Goal: Task Accomplishment & Management: Use online tool/utility

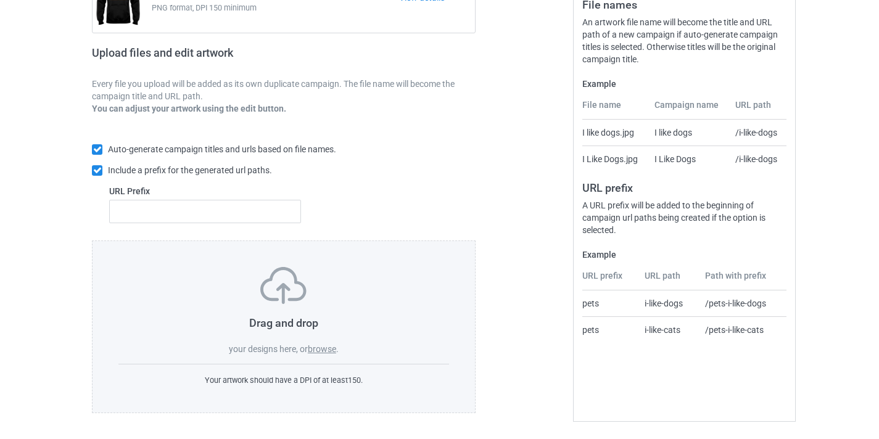
scroll to position [161, 0]
click at [331, 346] on label "browse" at bounding box center [322, 350] width 28 height 10
click at [0, 0] on input "browse" at bounding box center [0, 0] width 0 height 0
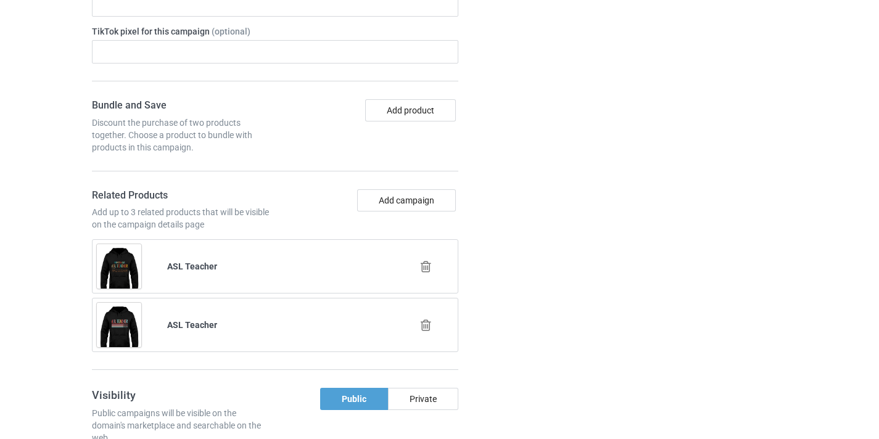
scroll to position [819, 0]
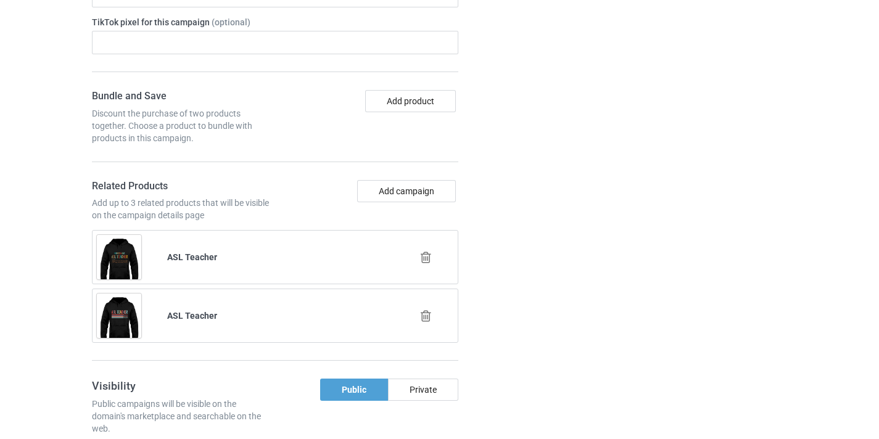
click at [425, 265] on div at bounding box center [427, 258] width 70 height 31
click at [423, 256] on icon at bounding box center [425, 257] width 15 height 13
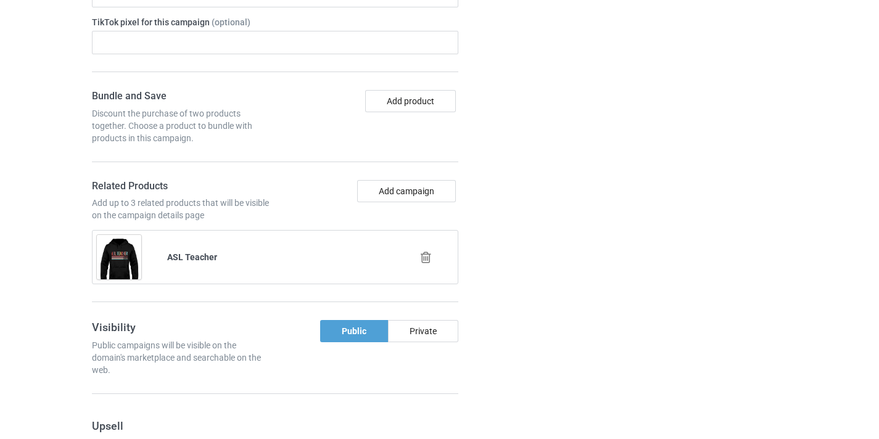
scroll to position [794, 0]
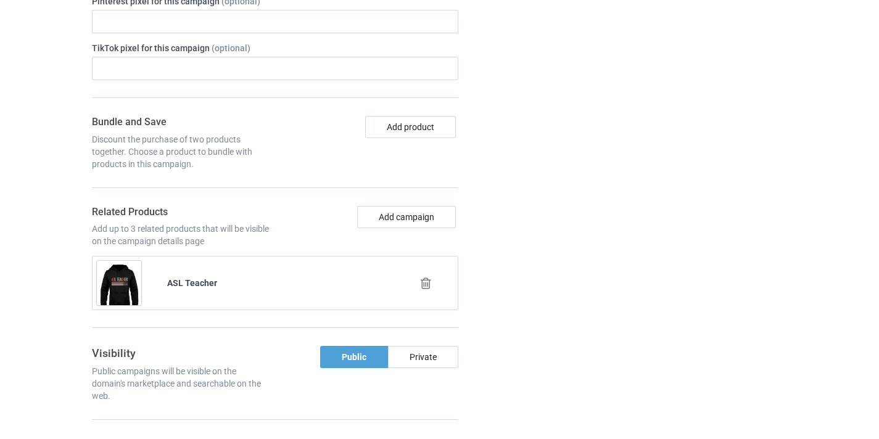
click at [430, 286] on icon at bounding box center [425, 283] width 15 height 13
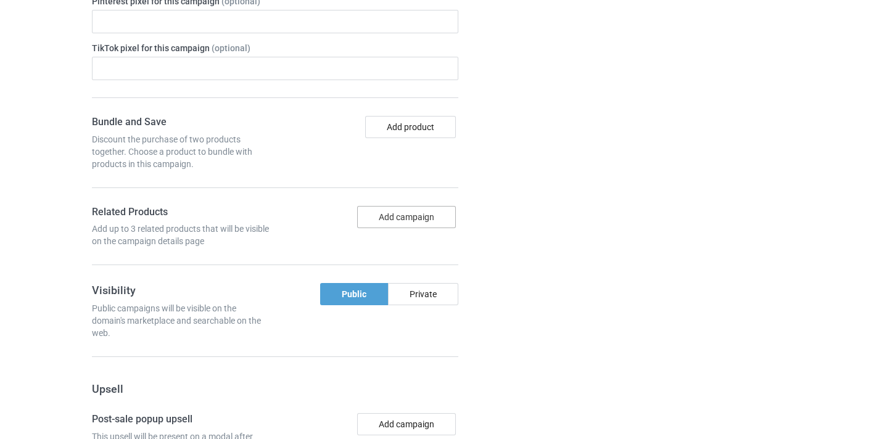
click at [421, 220] on button "Add campaign" at bounding box center [406, 217] width 99 height 22
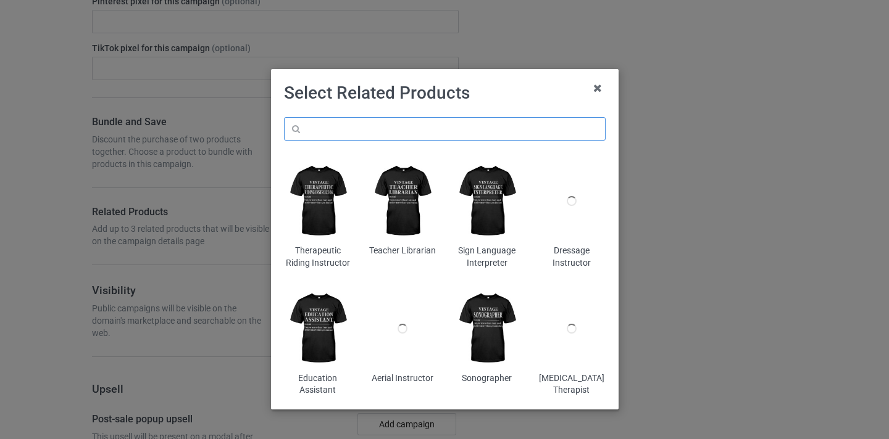
click at [490, 133] on input "text" at bounding box center [444, 128] width 321 height 23
paste input "[MEDICAL_DATA] Nurse"
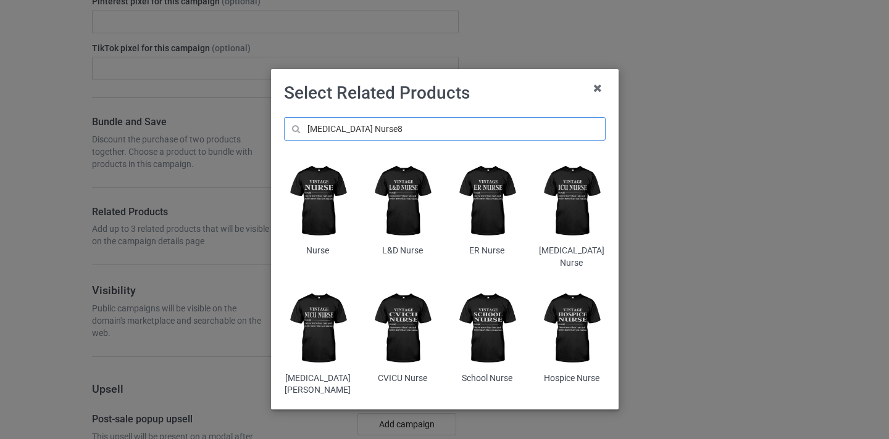
type input "ICU Nurse8"
click at [551, 186] on img at bounding box center [570, 201] width 67 height 84
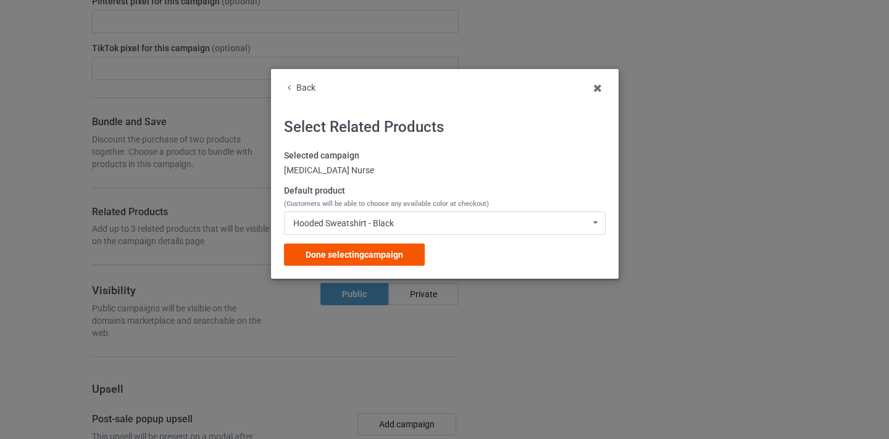
click at [383, 251] on span "Done selecting campaign" at bounding box center [353, 255] width 97 height 10
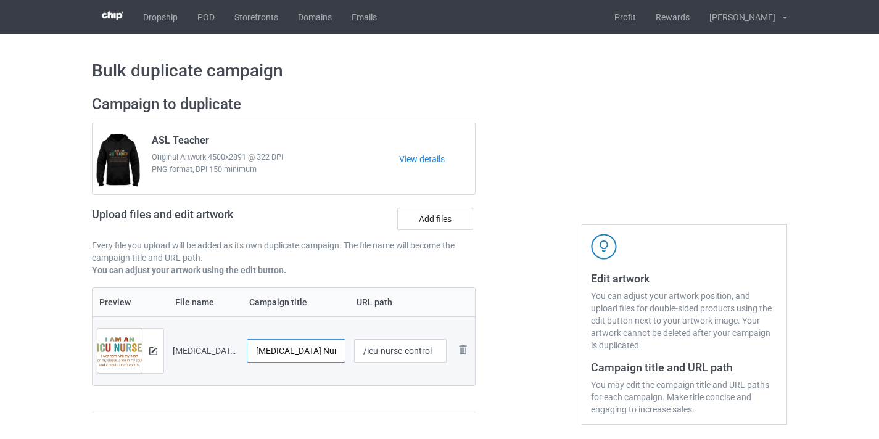
click at [312, 349] on input "ICU Nurse-Control" at bounding box center [296, 350] width 99 height 23
type input "[MEDICAL_DATA] Nurse"
click at [421, 347] on input "/icu-nurse-control" at bounding box center [400, 350] width 93 height 23
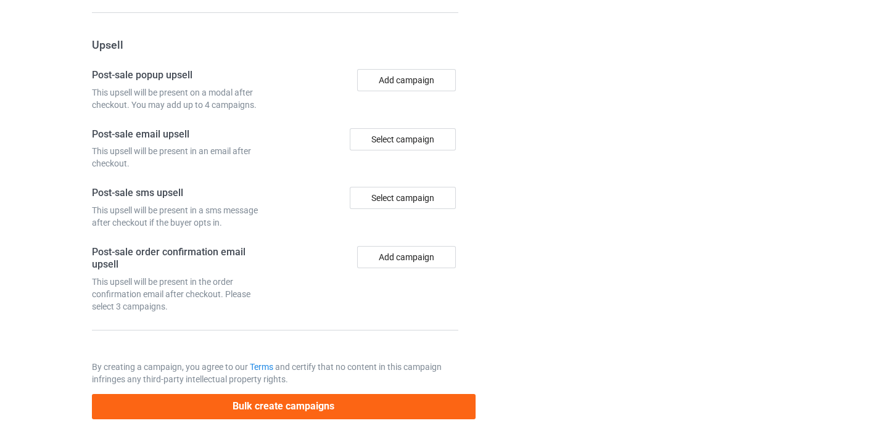
scroll to position [1207, 0]
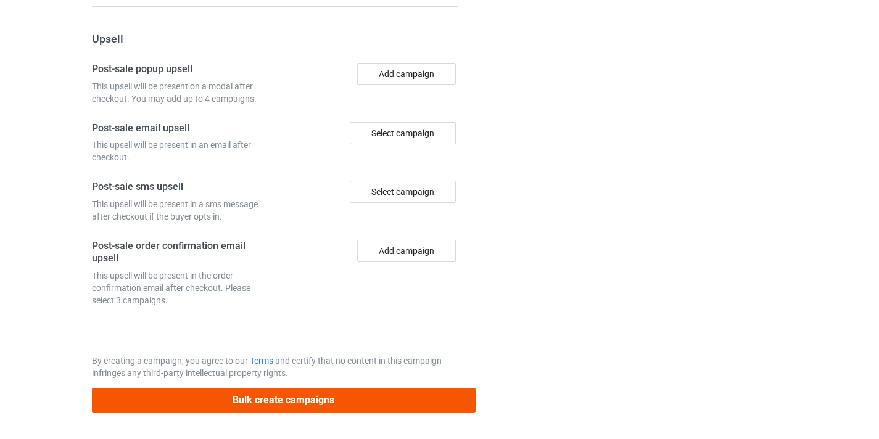
type input "/icu-nurse10"
click at [347, 385] on div "Bulk create campaigns" at bounding box center [284, 396] width 384 height 34
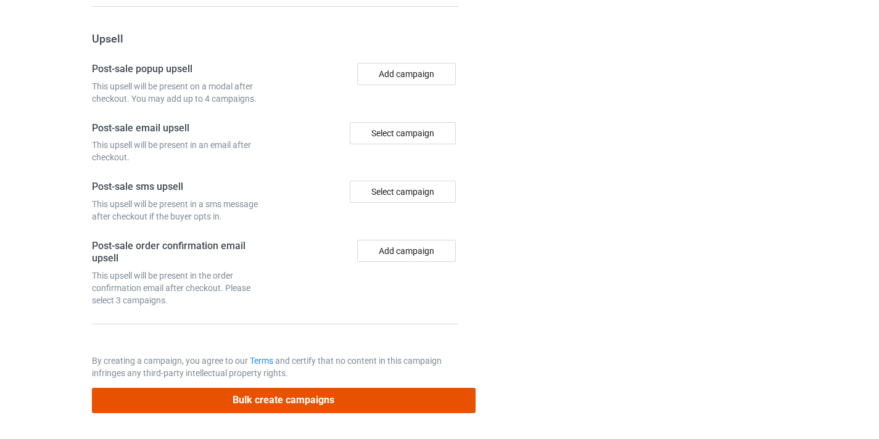
click at [347, 388] on button "Bulk create campaigns" at bounding box center [284, 400] width 384 height 25
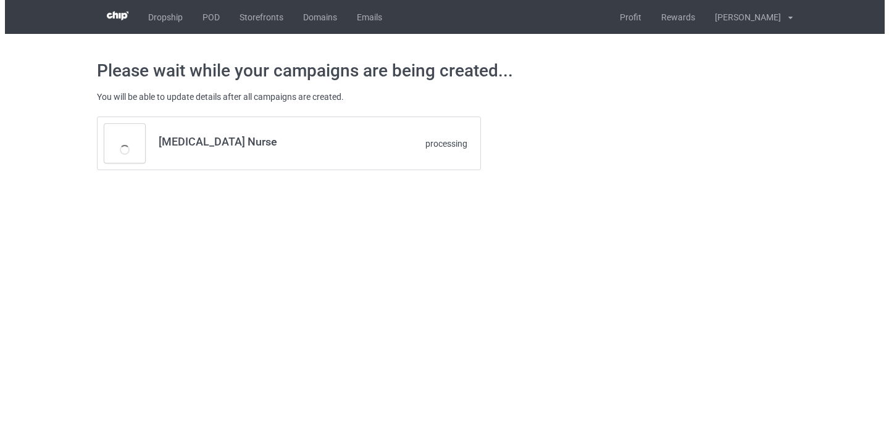
scroll to position [0, 0]
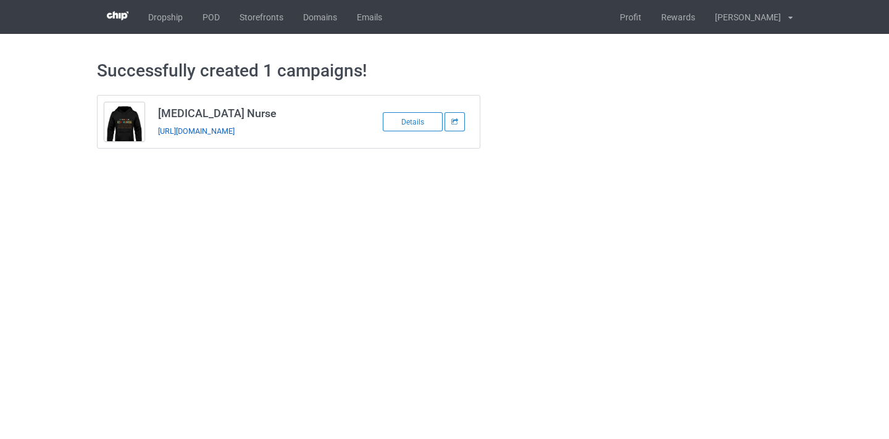
click at [234, 133] on link "https://www.thepure.gift/icu-nurse10" at bounding box center [196, 130] width 77 height 9
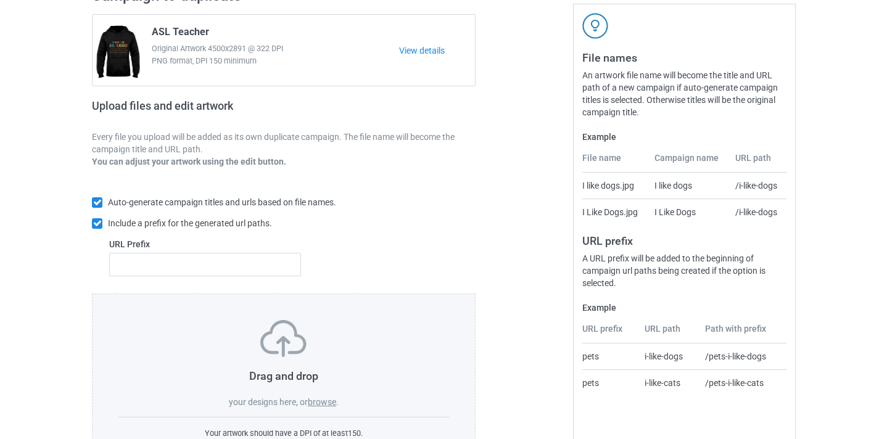
scroll to position [162, 0]
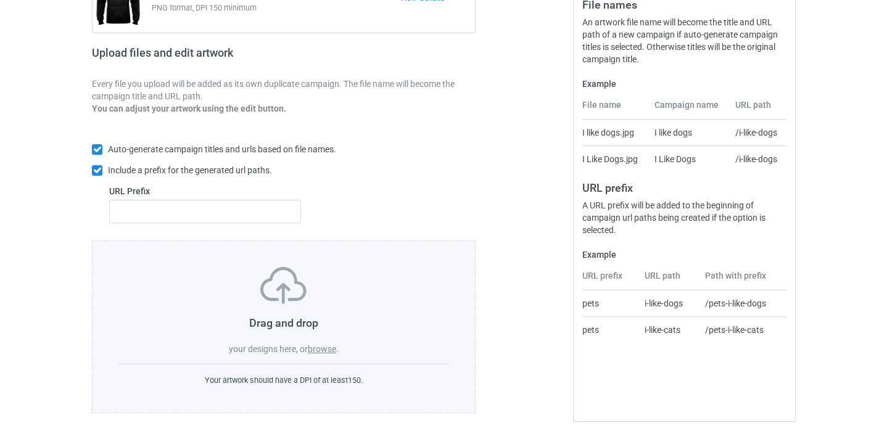
click at [338, 354] on span "." at bounding box center [337, 349] width 2 height 10
click at [330, 350] on label "browse" at bounding box center [322, 349] width 28 height 10
click at [0, 0] on input "browse" at bounding box center [0, 0] width 0 height 0
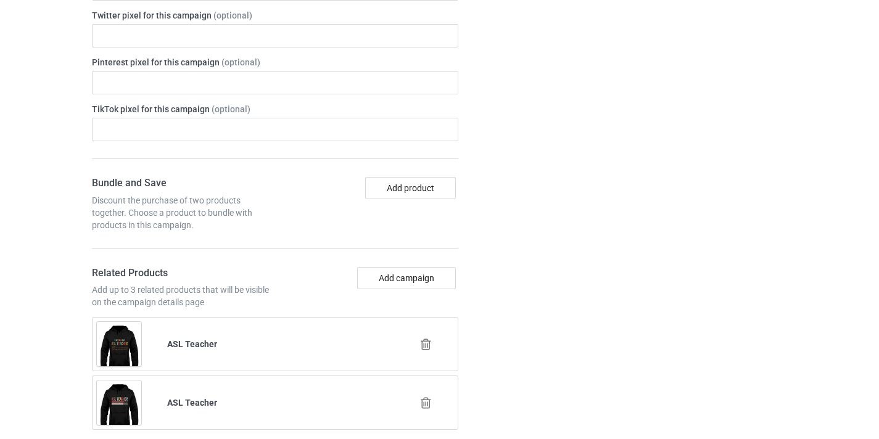
scroll to position [740, 0]
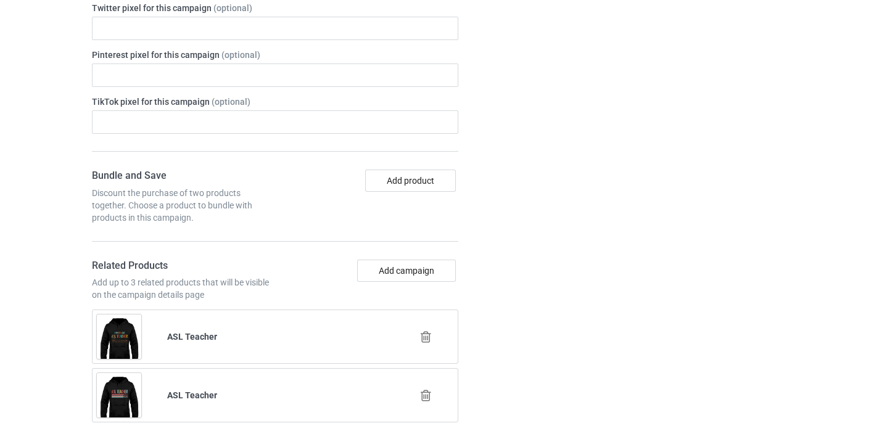
click at [426, 336] on icon at bounding box center [425, 337] width 15 height 13
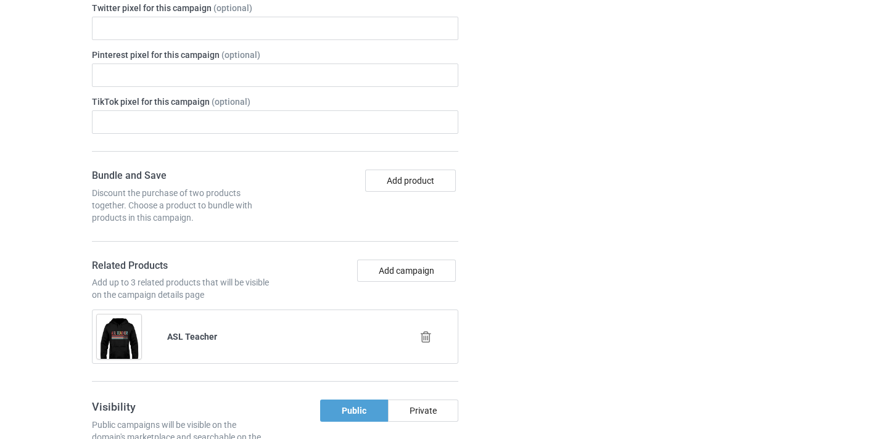
click at [426, 337] on icon at bounding box center [425, 337] width 15 height 13
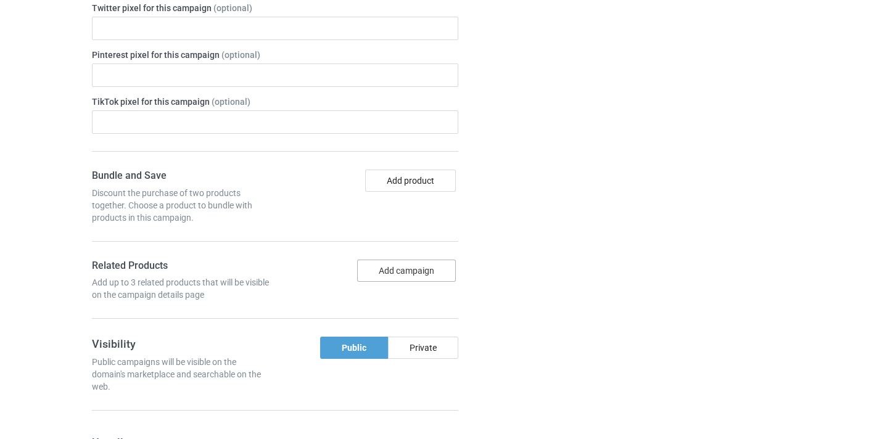
click at [407, 268] on button "Add campaign" at bounding box center [406, 271] width 99 height 22
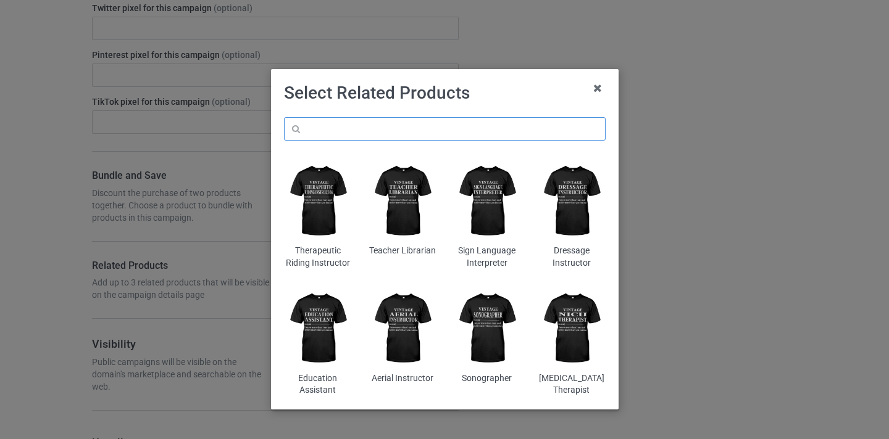
click at [430, 137] on input "text" at bounding box center [444, 128] width 321 height 23
paste input "ER Nurse"
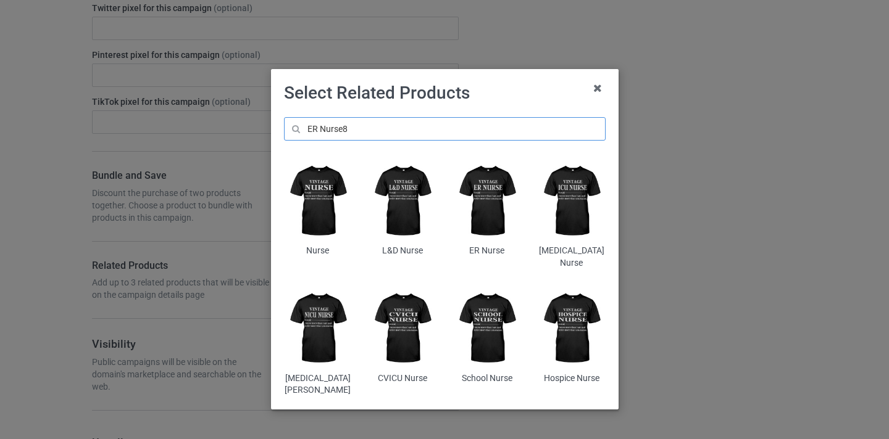
type input "ER Nurse8"
click at [468, 183] on img at bounding box center [486, 201] width 67 height 84
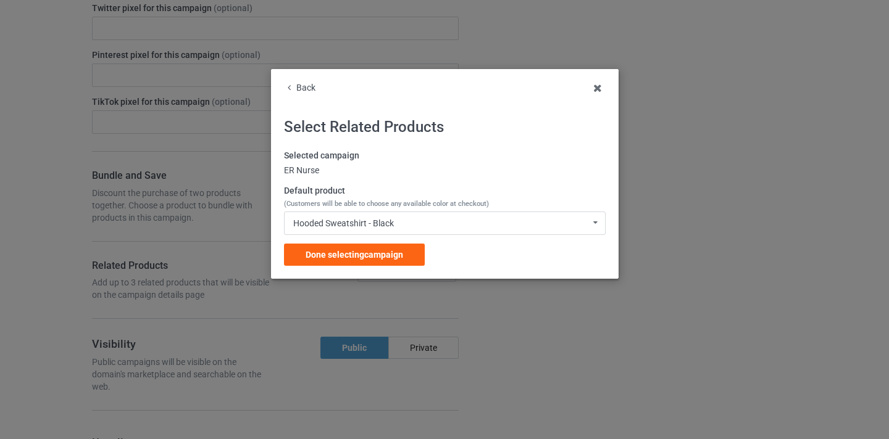
click at [387, 237] on div "Selected campaign ER Nurse Default product (Customers will be able to choose an…" at bounding box center [444, 208] width 321 height 116
click at [386, 251] on span "Done selecting campaign" at bounding box center [353, 255] width 97 height 10
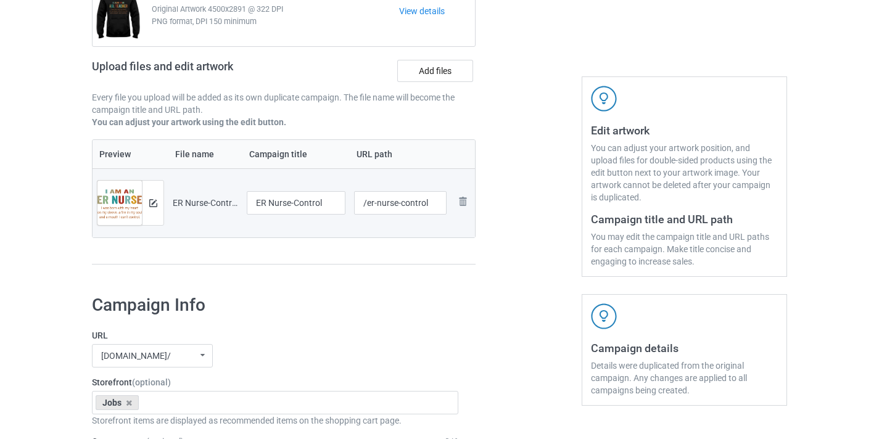
scroll to position [150, 0]
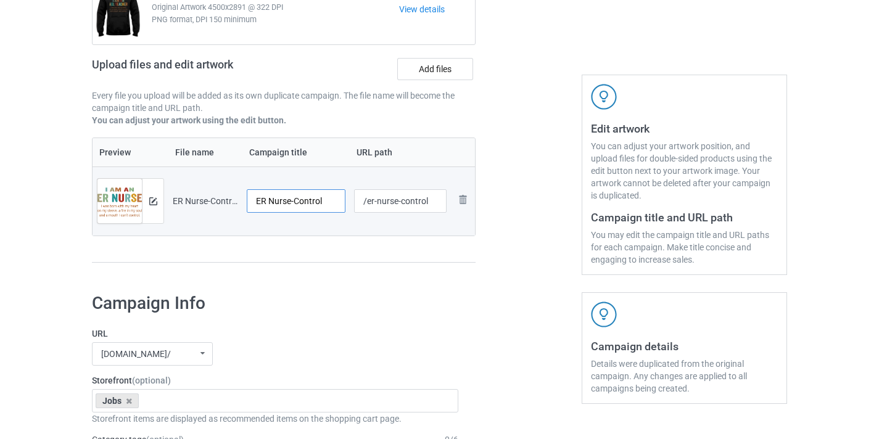
click at [307, 199] on input "ER Nurse-Control" at bounding box center [296, 200] width 99 height 23
type input "ER Nurse"
click at [417, 204] on input "/er-nurse-control" at bounding box center [400, 200] width 93 height 23
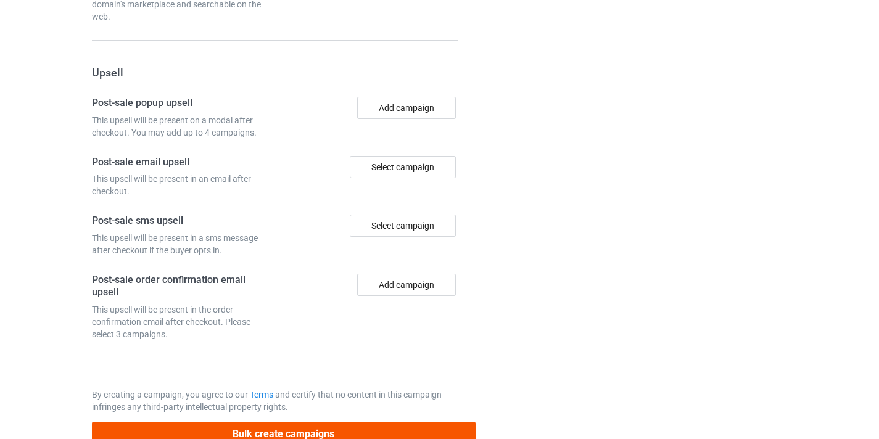
scroll to position [1207, 0]
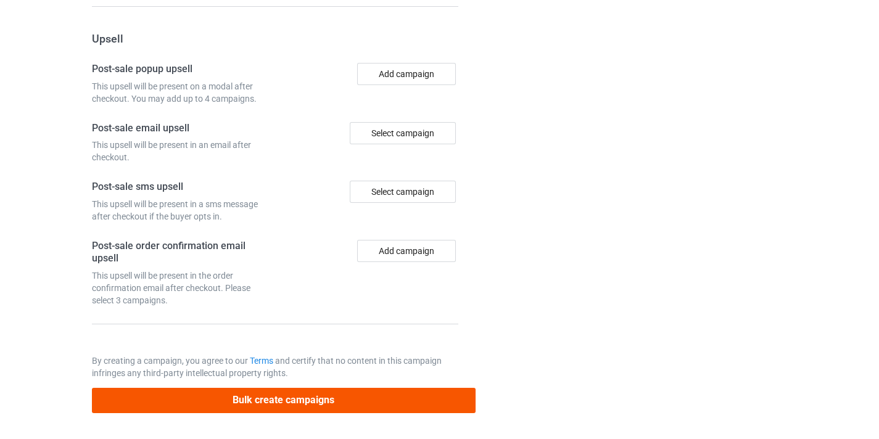
type input "/er-nurse10"
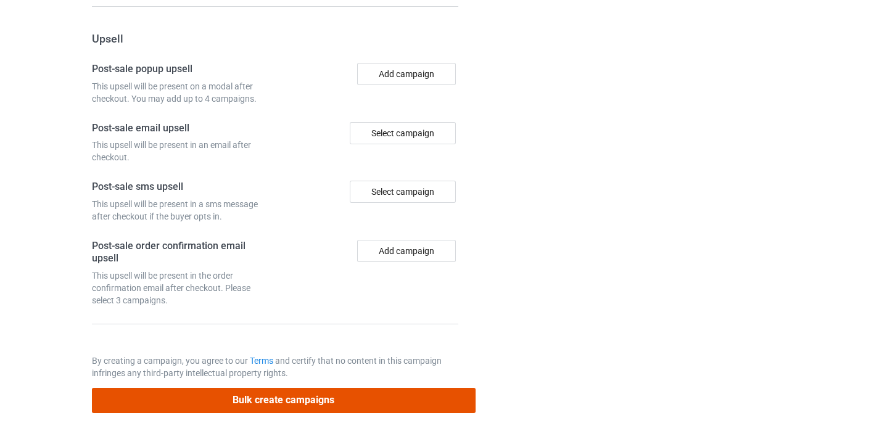
click at [331, 399] on button "Bulk create campaigns" at bounding box center [284, 400] width 384 height 25
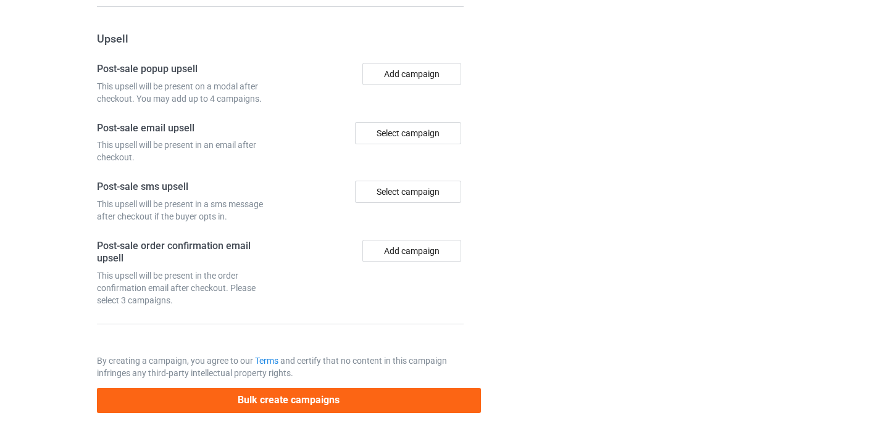
scroll to position [0, 0]
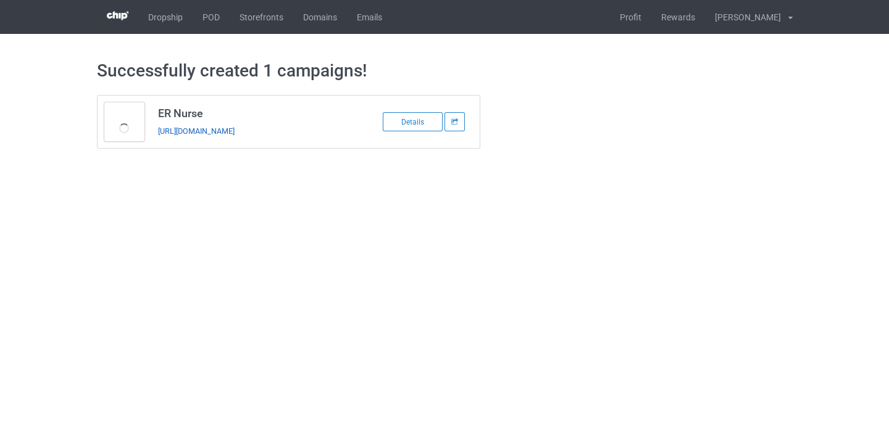
click at [234, 129] on link "https://www.thepure.gift/er-nurse10" at bounding box center [196, 130] width 77 height 9
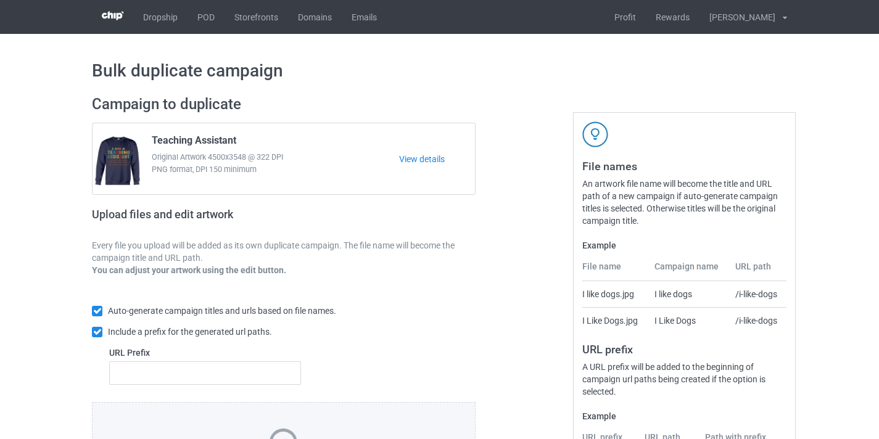
scroll to position [162, 0]
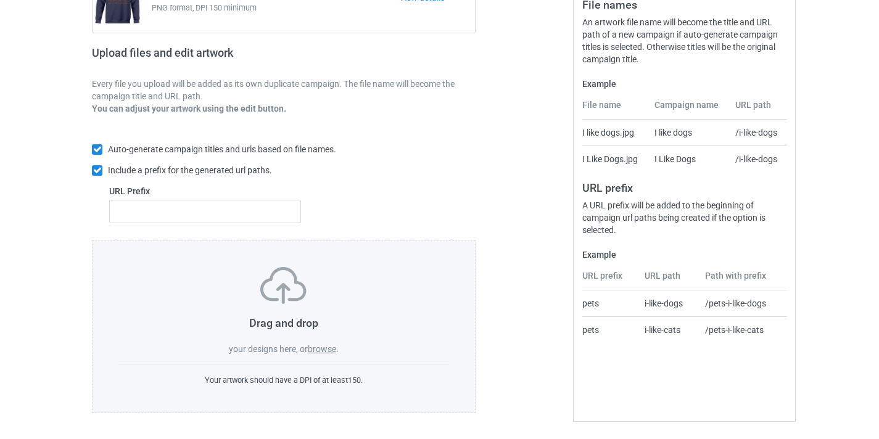
click at [340, 345] on div "Drag and drop your designs here, or browse ." at bounding box center [283, 311] width 331 height 88
click at [324, 351] on label "browse" at bounding box center [322, 349] width 28 height 10
click at [0, 0] on input "browse" at bounding box center [0, 0] width 0 height 0
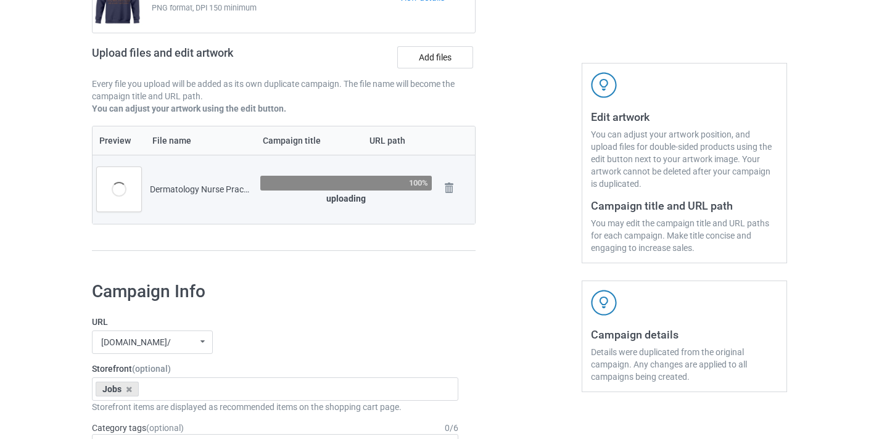
click at [510, 96] on div at bounding box center [528, 98] width 89 height 347
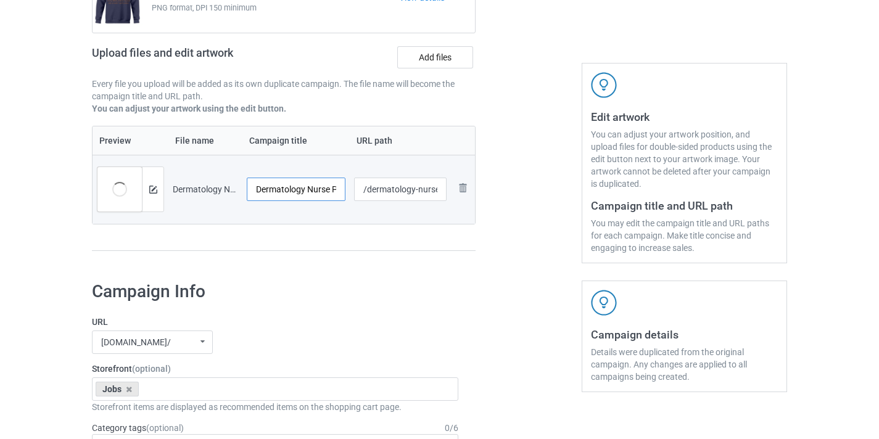
click at [315, 193] on input "Dermatology Nurse Practitioner-Control" at bounding box center [296, 189] width 99 height 23
drag, startPoint x: 315, startPoint y: 193, endPoint x: 340, endPoint y: 187, distance: 25.3
click at [340, 187] on input "Dermatology Nurse Practitioner-Control" at bounding box center [296, 189] width 99 height 23
click at [328, 189] on input "Dermatology Nurse Practitioner-Control" at bounding box center [296, 189] width 99 height 23
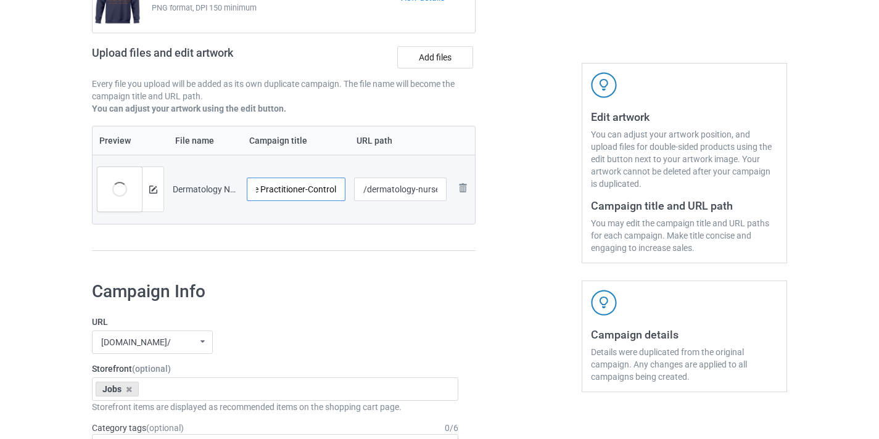
click at [328, 189] on input "Dermatology Nurse Practitioner-Control" at bounding box center [296, 189] width 99 height 23
type input "Dermatology Nurse Practitioner"
click at [402, 189] on input "/dermatology-nurse-practitioner-control" at bounding box center [400, 189] width 93 height 23
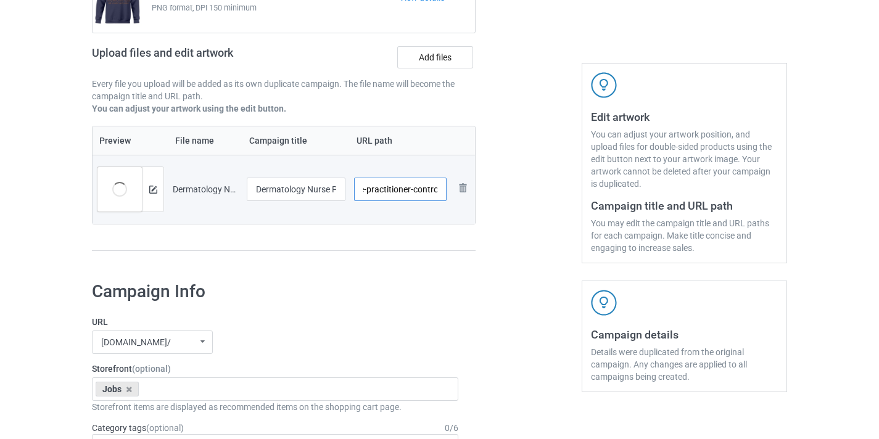
drag, startPoint x: 402, startPoint y: 189, endPoint x: 447, endPoint y: 191, distance: 44.5
click at [447, 191] on td "/dermatology-nurse-practitioner-control" at bounding box center [401, 189] width 102 height 69
click at [435, 194] on input "/dermatology-nurse-practitioner-control" at bounding box center [400, 189] width 93 height 23
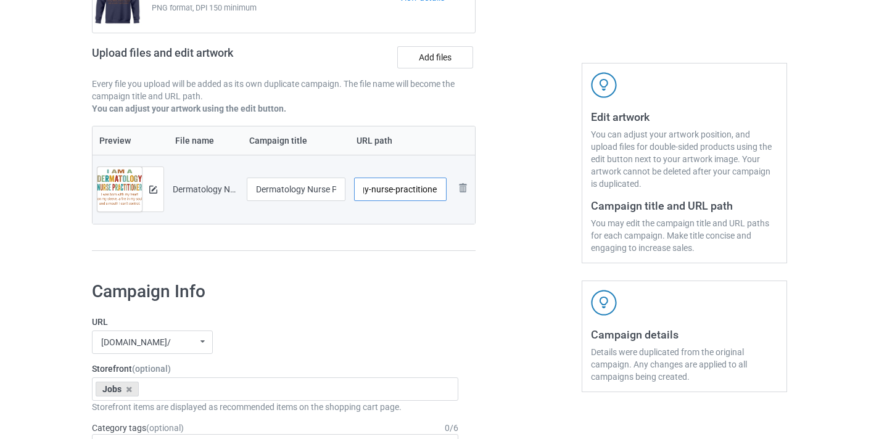
click at [363, 183] on input "/dermatology-nurse-practitioner" at bounding box center [400, 189] width 93 height 23
click at [378, 187] on input "/dermatology-nurse-practitioner" at bounding box center [400, 189] width 93 height 23
drag, startPoint x: 378, startPoint y: 187, endPoint x: 506, endPoint y: 202, distance: 129.2
click at [507, 202] on div "Campaign to duplicate Teaching Assistant Original Artwork 4500x3548 @ 322 DPI P…" at bounding box center [439, 98] width 713 height 347
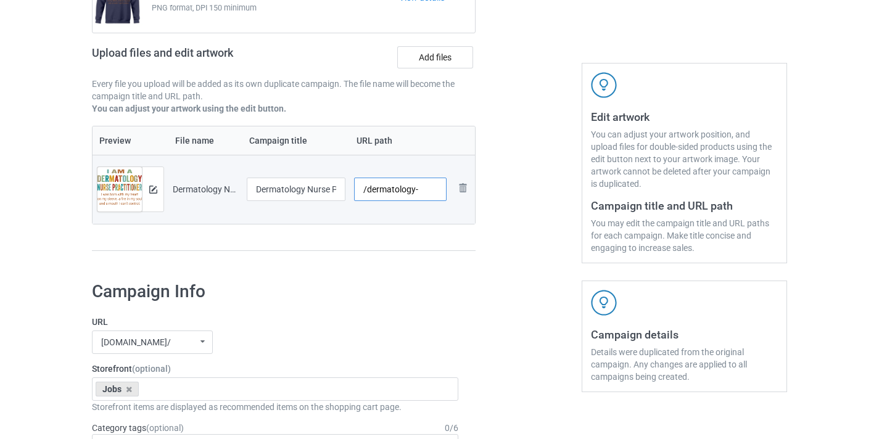
scroll to position [0, 0]
click at [410, 185] on input "/dermatology" at bounding box center [400, 189] width 93 height 23
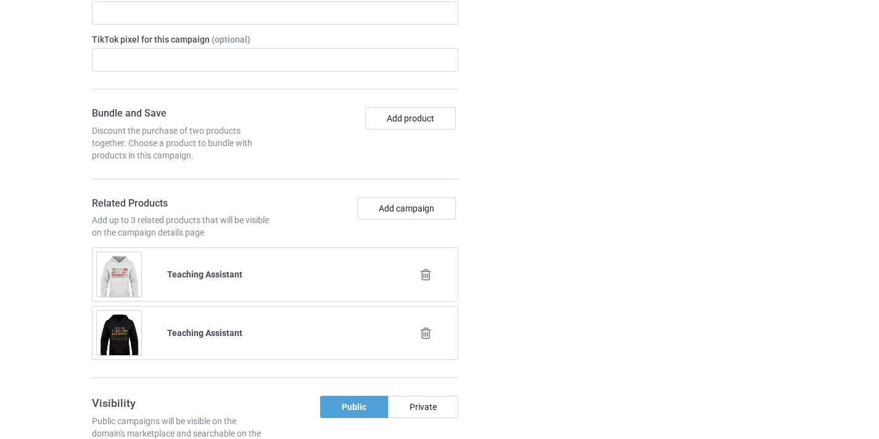
scroll to position [845, 0]
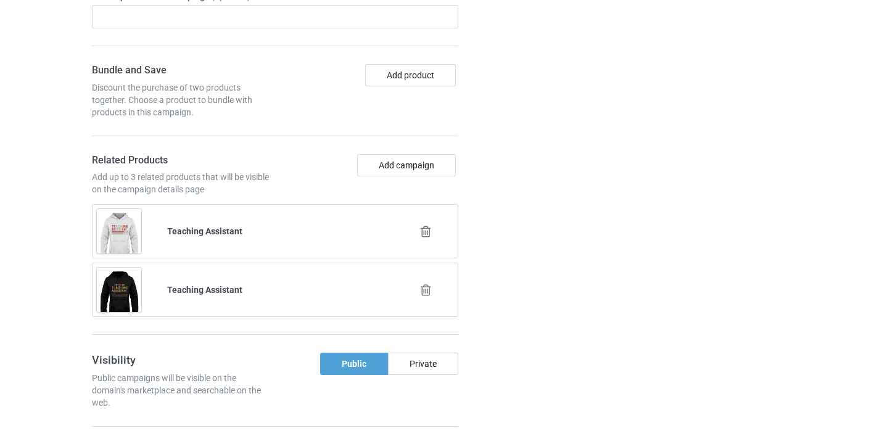
type input "/dnp10"
click at [426, 231] on icon at bounding box center [425, 231] width 15 height 13
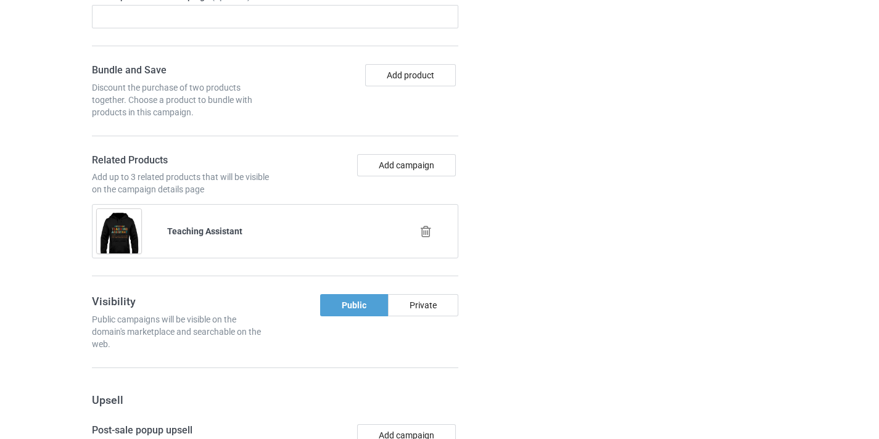
click at [427, 231] on icon at bounding box center [425, 231] width 15 height 13
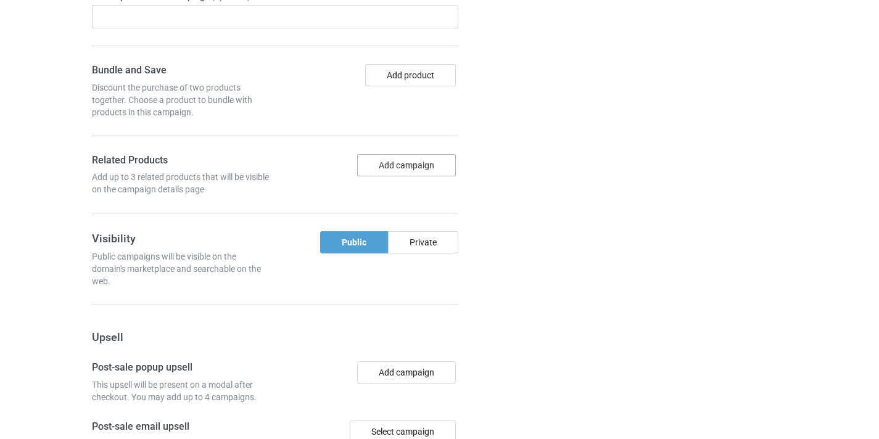
click at [428, 171] on button "Add campaign" at bounding box center [406, 165] width 99 height 22
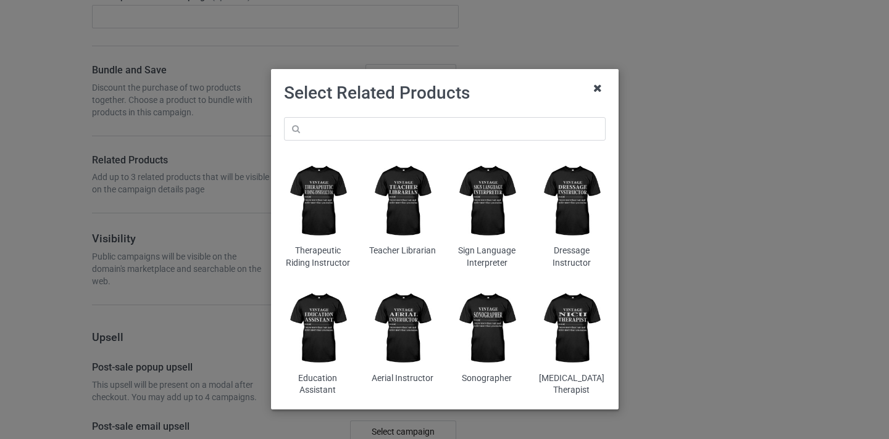
click at [595, 86] on icon at bounding box center [597, 88] width 20 height 20
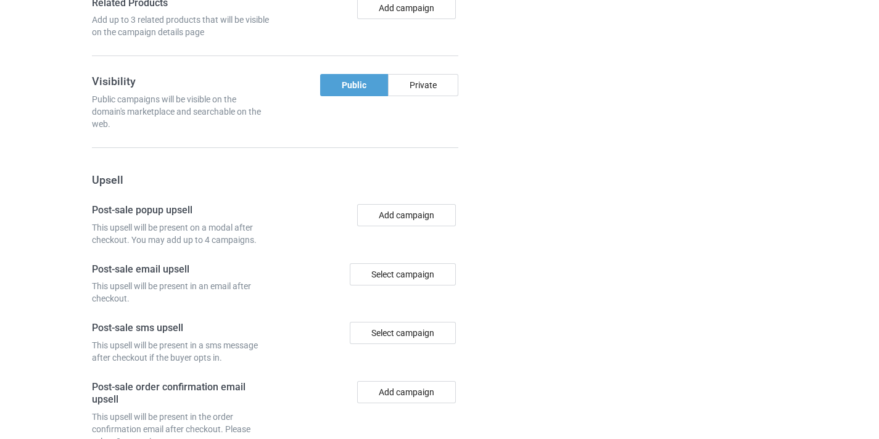
scroll to position [1144, 0]
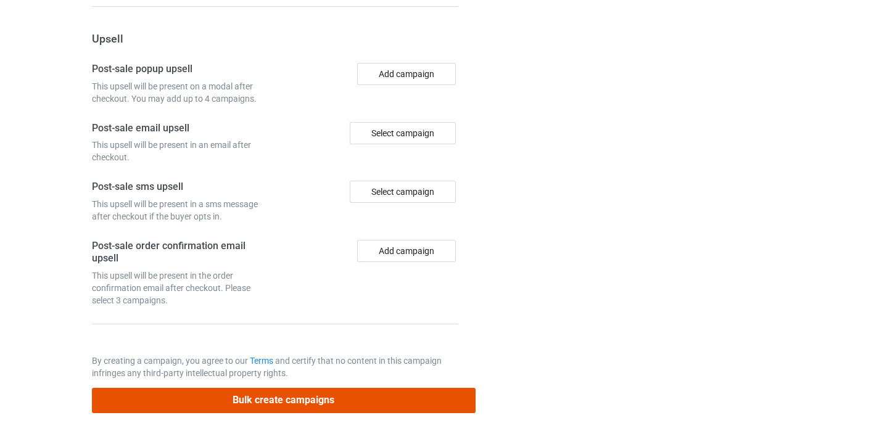
click at [376, 400] on button "Bulk create campaigns" at bounding box center [284, 400] width 384 height 25
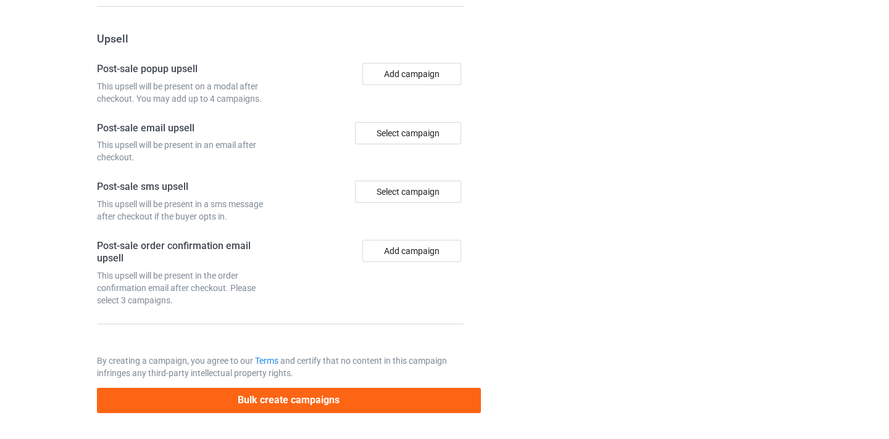
scroll to position [0, 0]
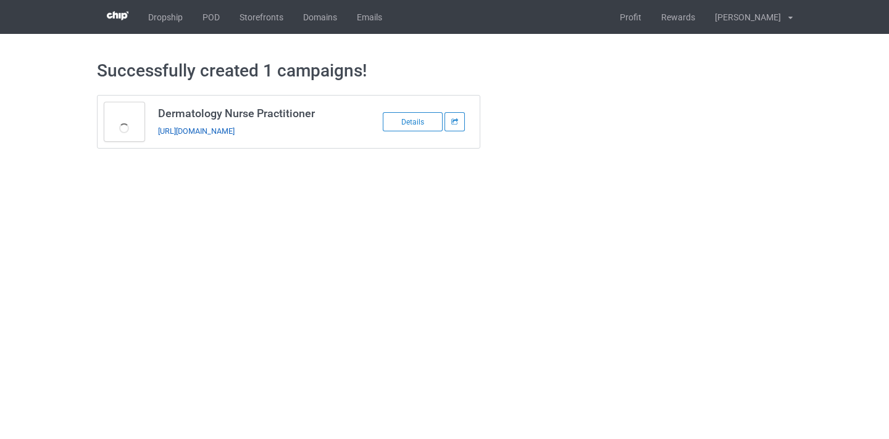
click at [234, 131] on link "[URL][DOMAIN_NAME]" at bounding box center [196, 130] width 77 height 9
